Goal: Book appointment/travel/reservation

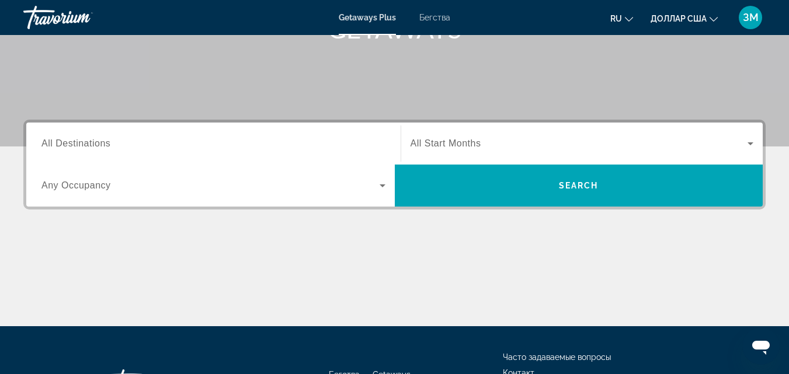
scroll to position [233, 0]
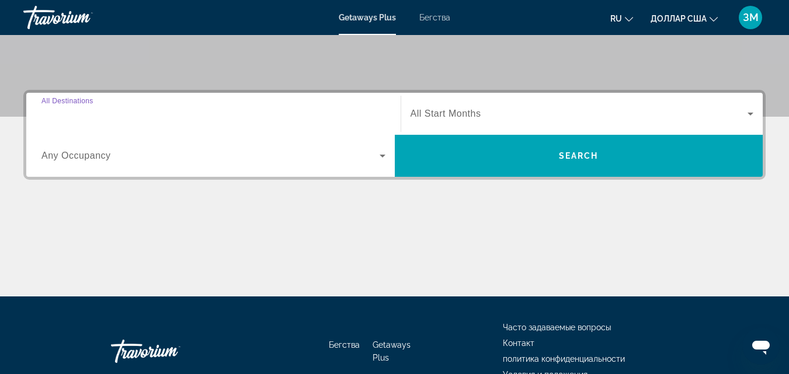
click at [126, 116] on input "Destination All Destinations" at bounding box center [213, 114] width 344 height 14
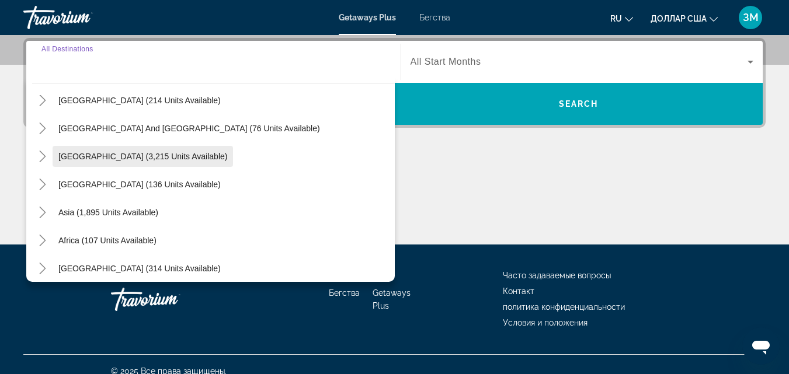
scroll to position [189, 0]
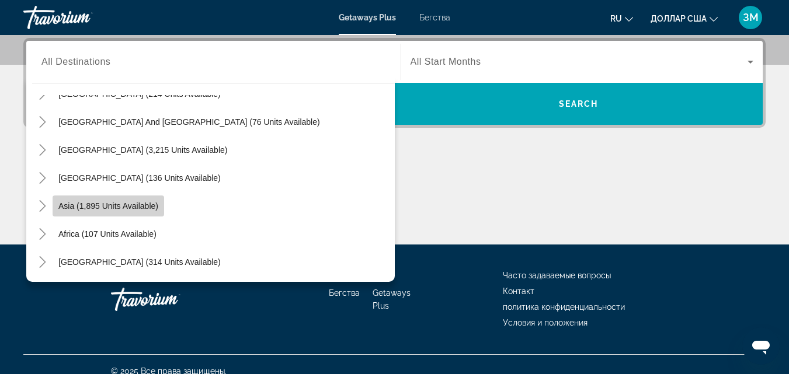
click at [94, 202] on span "Asia (1,895 units available)" at bounding box center [108, 205] width 100 height 9
type input "**********"
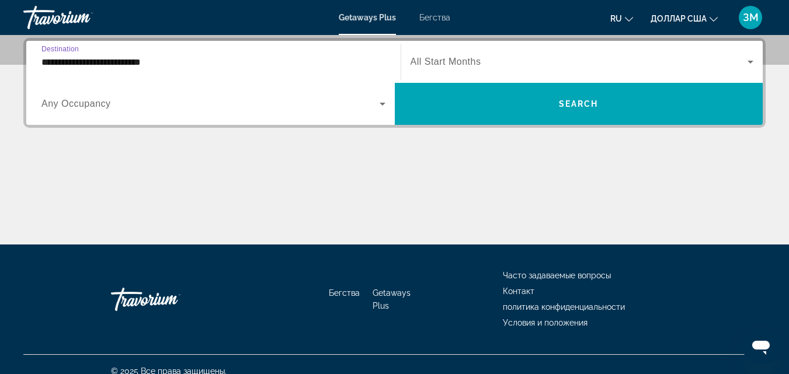
click at [193, 102] on span "Виджет поиска" at bounding box center [210, 104] width 338 height 14
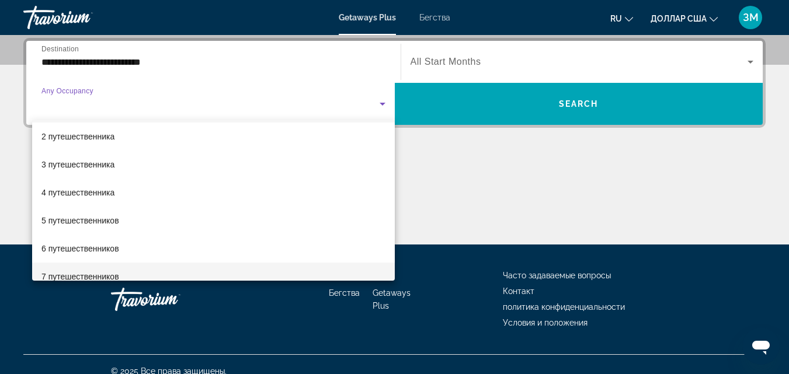
scroll to position [12, 0]
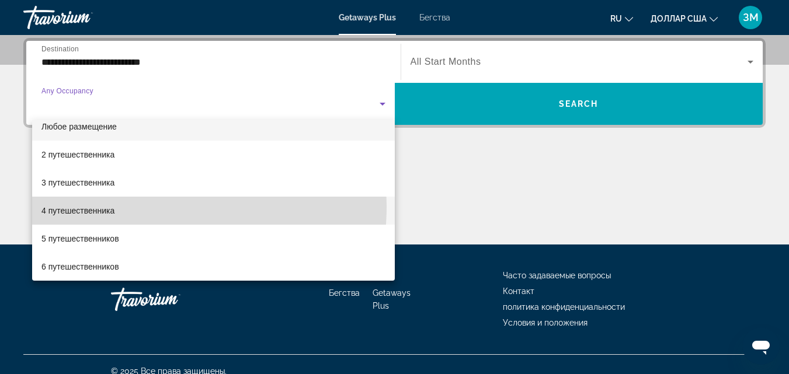
click at [97, 206] on font "4 путешественника" at bounding box center [77, 210] width 73 height 9
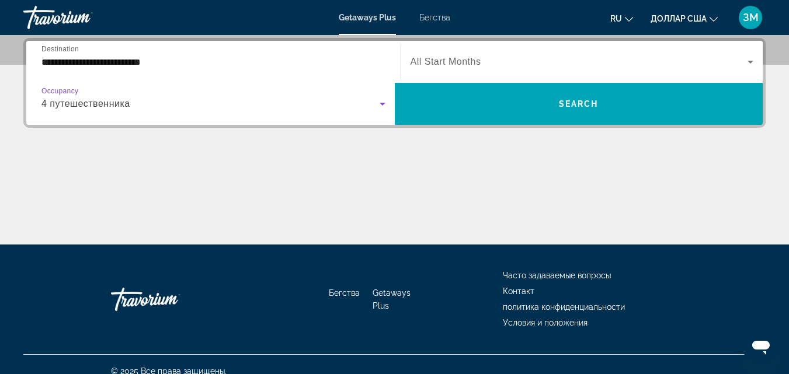
click at [510, 61] on span "Виджет поиска" at bounding box center [578, 62] width 337 height 14
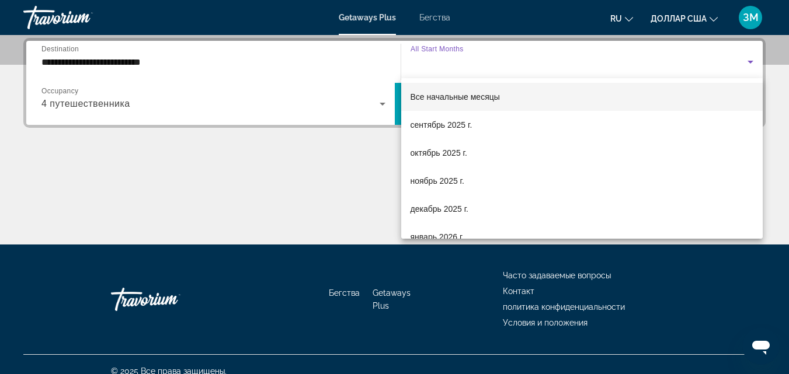
click at [510, 61] on div at bounding box center [394, 187] width 789 height 374
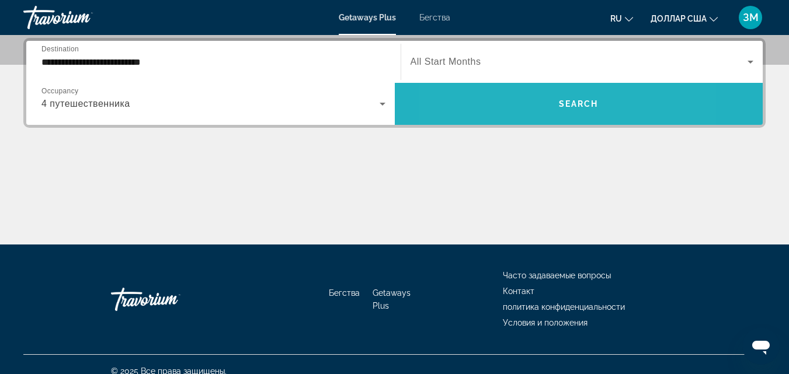
click at [517, 93] on span "Виджет поиска" at bounding box center [579, 104] width 368 height 28
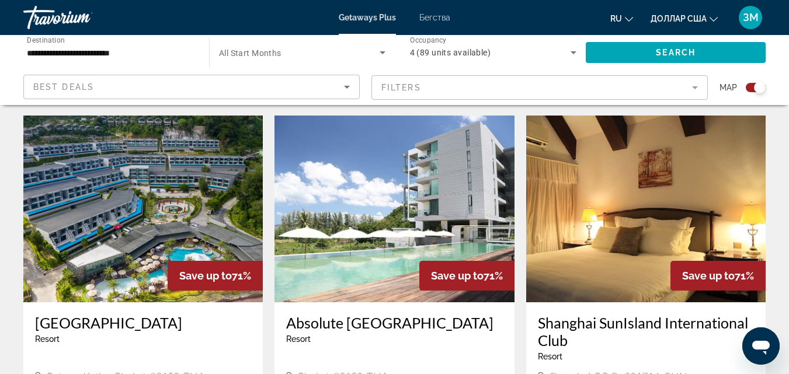
scroll to position [817, 0]
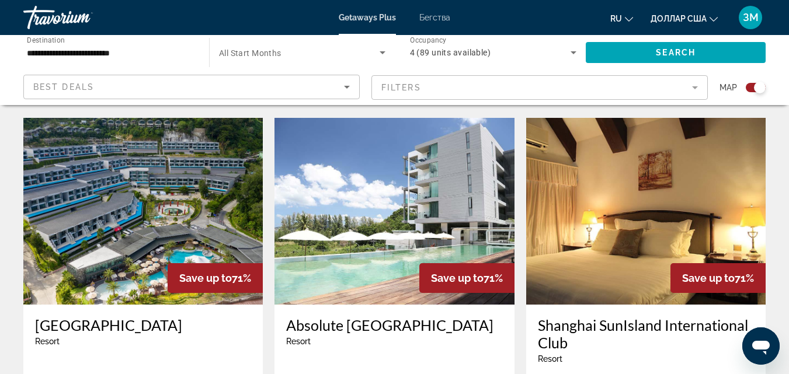
click at [382, 192] on img "Основное содержание" at bounding box center [393, 211] width 239 height 187
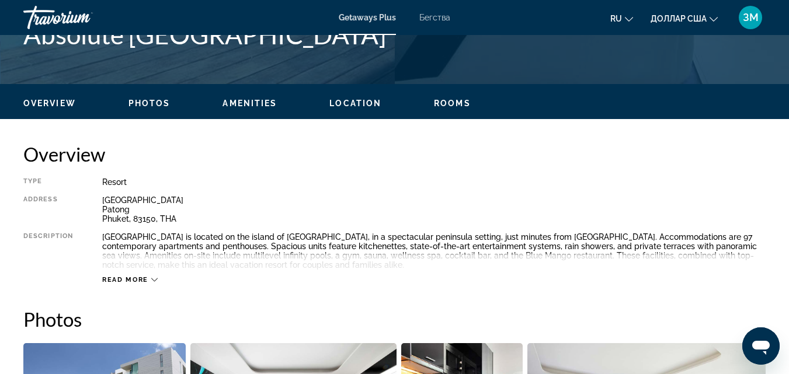
scroll to position [408, 0]
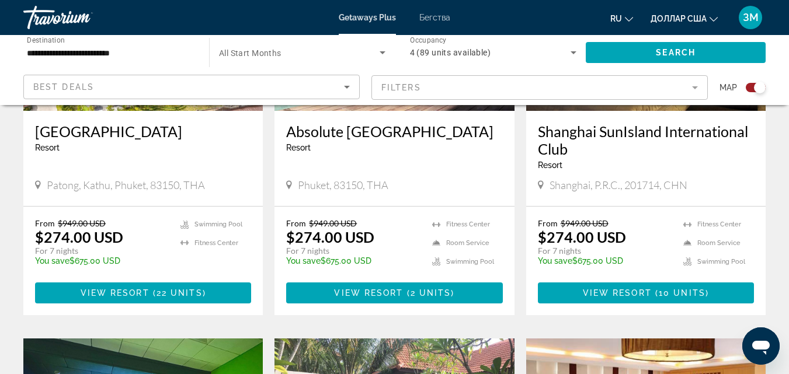
scroll to position [934, 0]
